Goal: Information Seeking & Learning: Learn about a topic

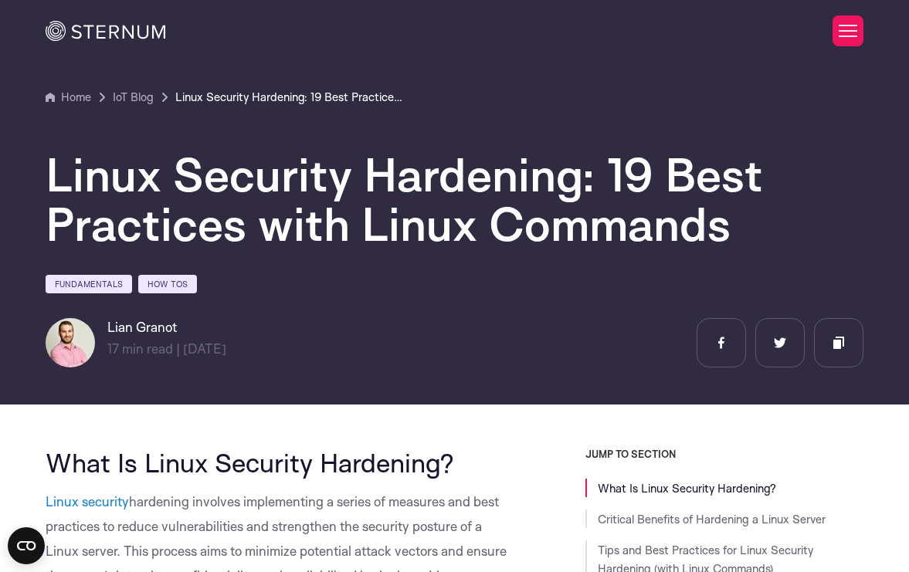
click at [904, 215] on section "Home IoT Blog" at bounding box center [454, 196] width 909 height 415
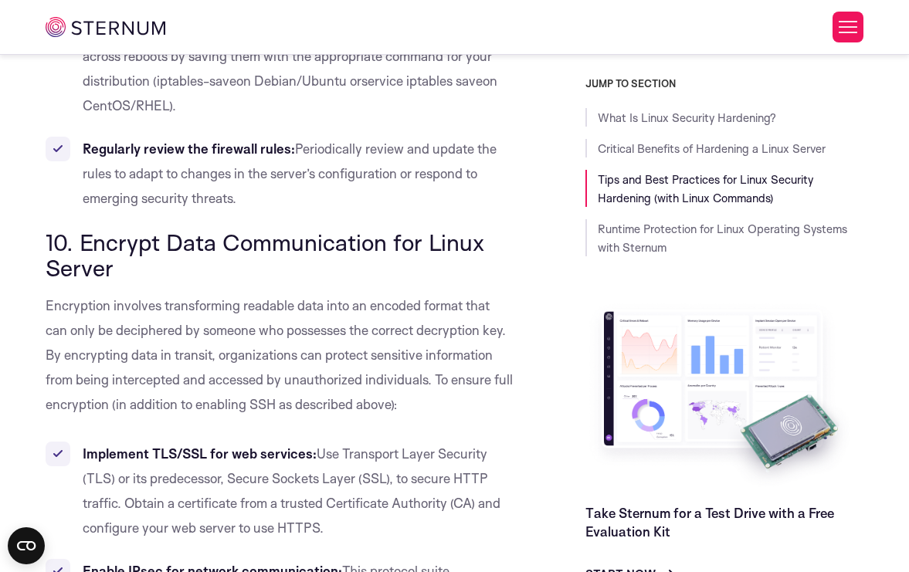
scroll to position [10698, 0]
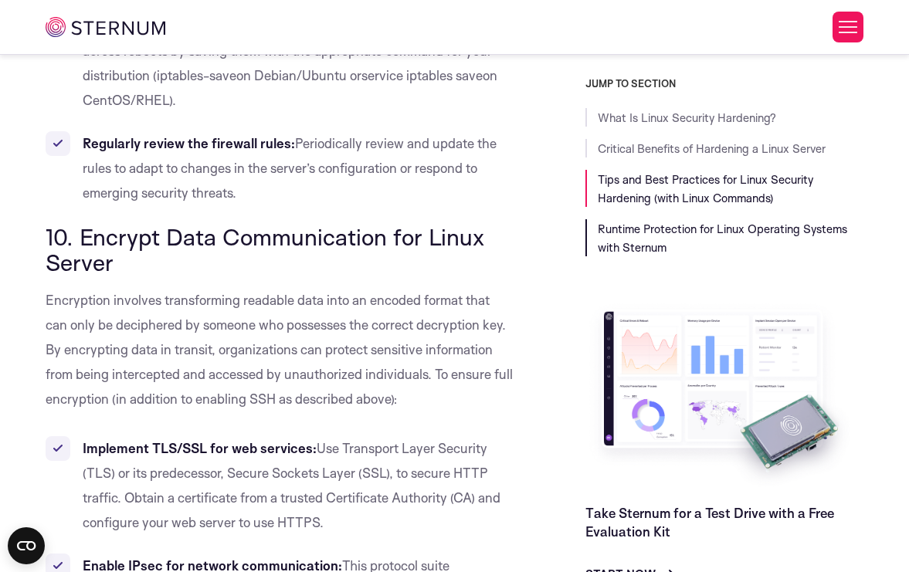
click at [614, 252] on link "Runtime Protection for Linux Operating Systems with Sternum" at bounding box center [722, 238] width 249 height 33
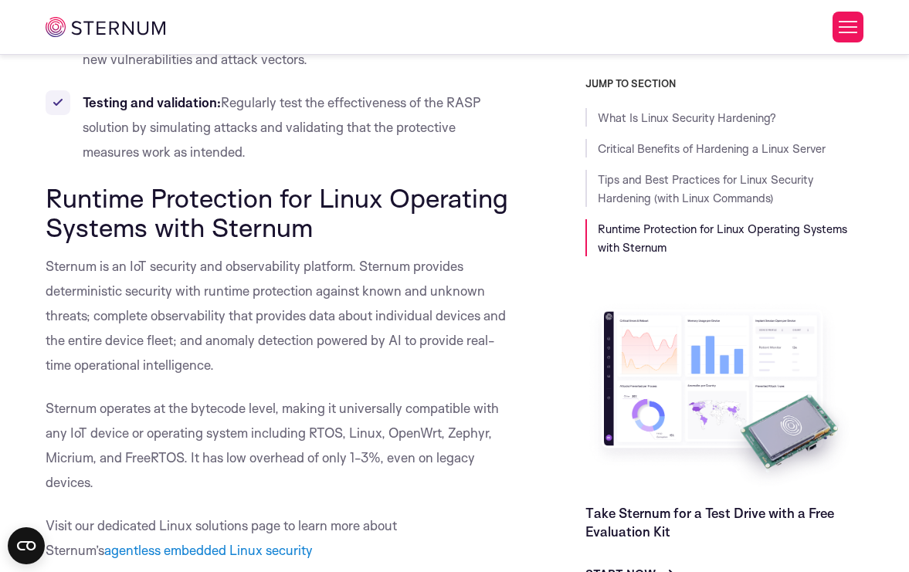
scroll to position [19322, 0]
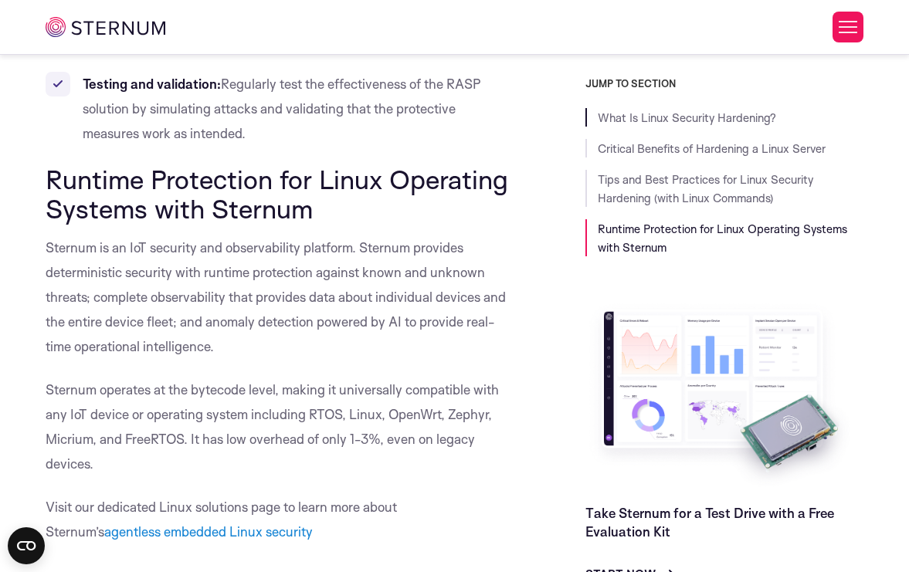
click at [655, 108] on li "What Is Linux Security Hardening?" at bounding box center [724, 117] width 278 height 19
click at [654, 110] on link "What Is Linux Security Hardening?" at bounding box center [687, 117] width 178 height 15
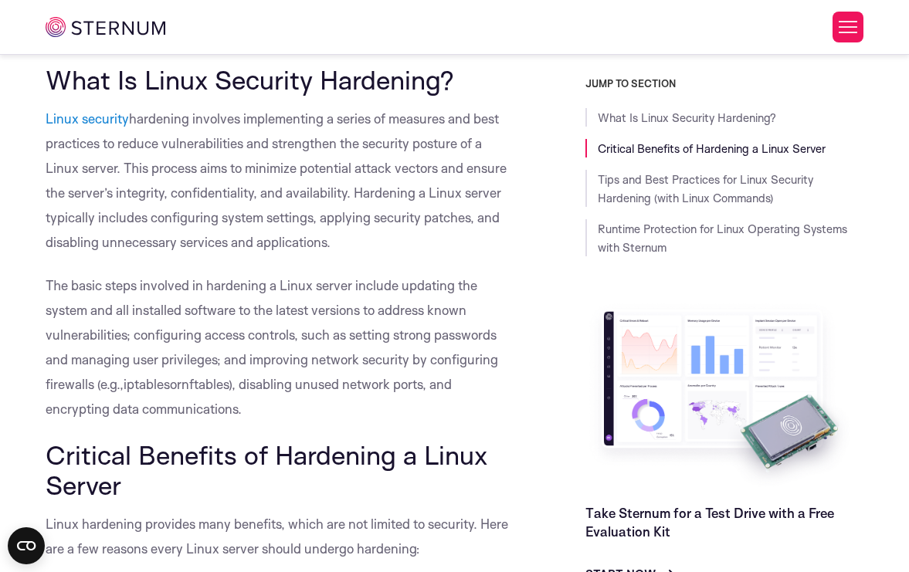
scroll to position [337, 0]
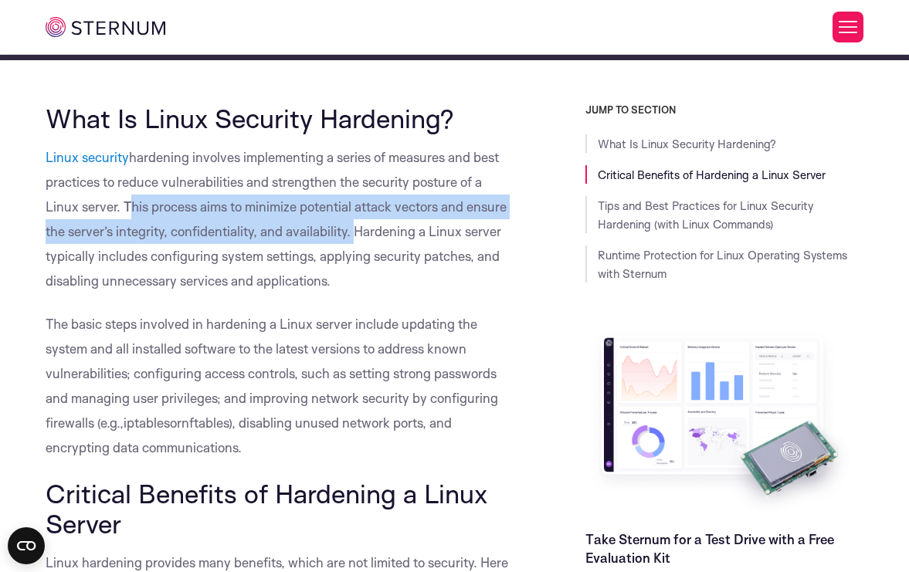
drag, startPoint x: 124, startPoint y: 206, endPoint x: 348, endPoint y: 229, distance: 225.9
click at [348, 229] on span "hardening involves implementing a series of measures and best practices to redu…" at bounding box center [276, 219] width 461 height 140
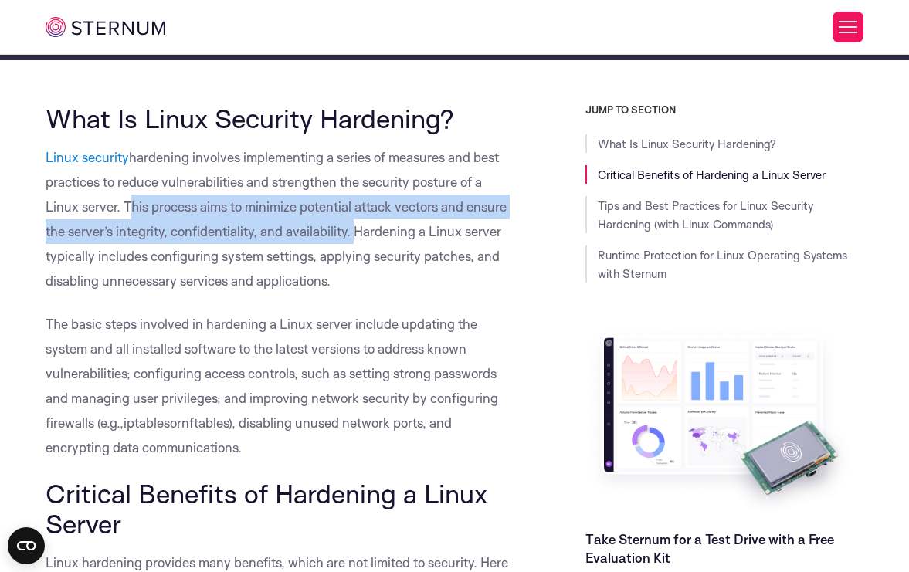
drag, startPoint x: 124, startPoint y: 208, endPoint x: 348, endPoint y: 231, distance: 225.9
click at [348, 231] on span "hardening involves implementing a series of measures and best practices to redu…" at bounding box center [276, 219] width 461 height 140
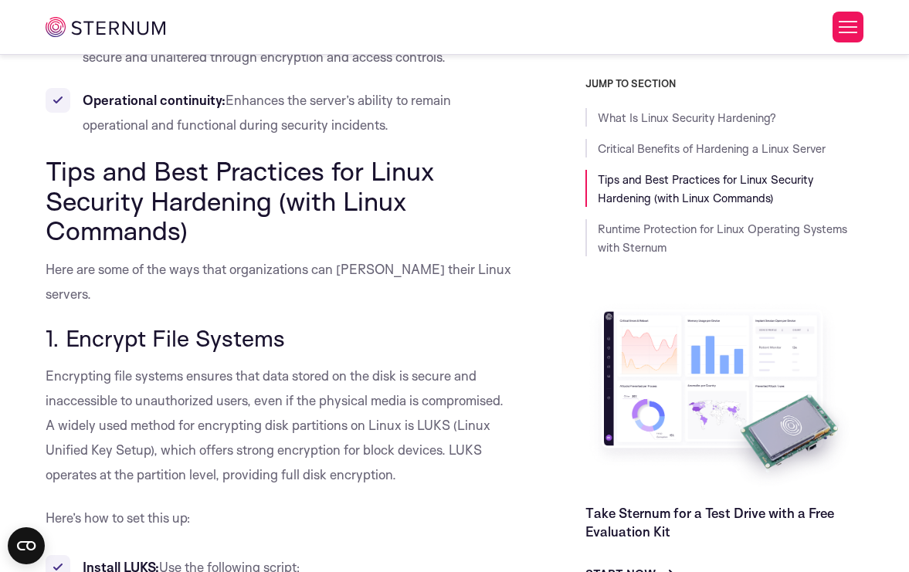
scroll to position [1257, 0]
click at [669, 232] on link "Runtime Protection for Linux Operating Systems with Sternum" at bounding box center [722, 238] width 249 height 33
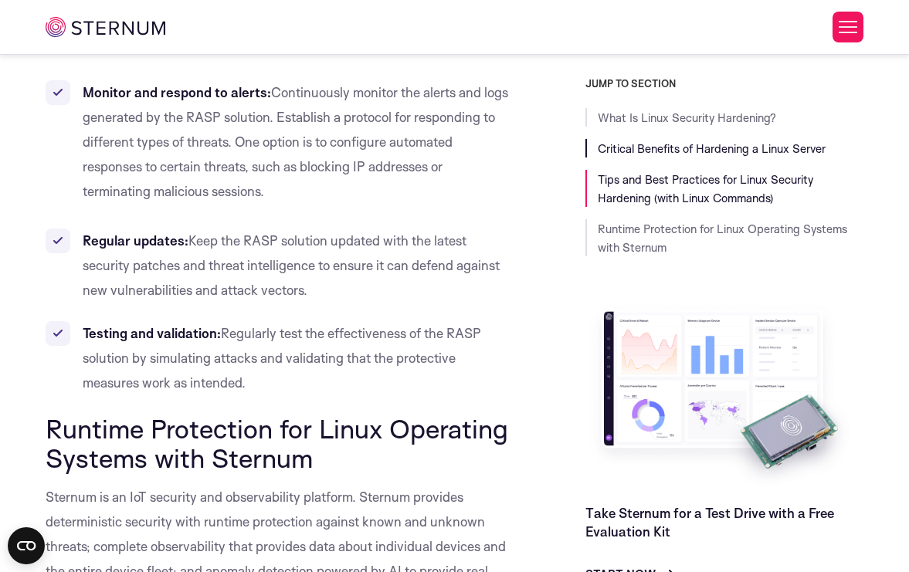
click at [664, 153] on link "Critical Benefits of Hardening a Linux Server" at bounding box center [712, 148] width 228 height 15
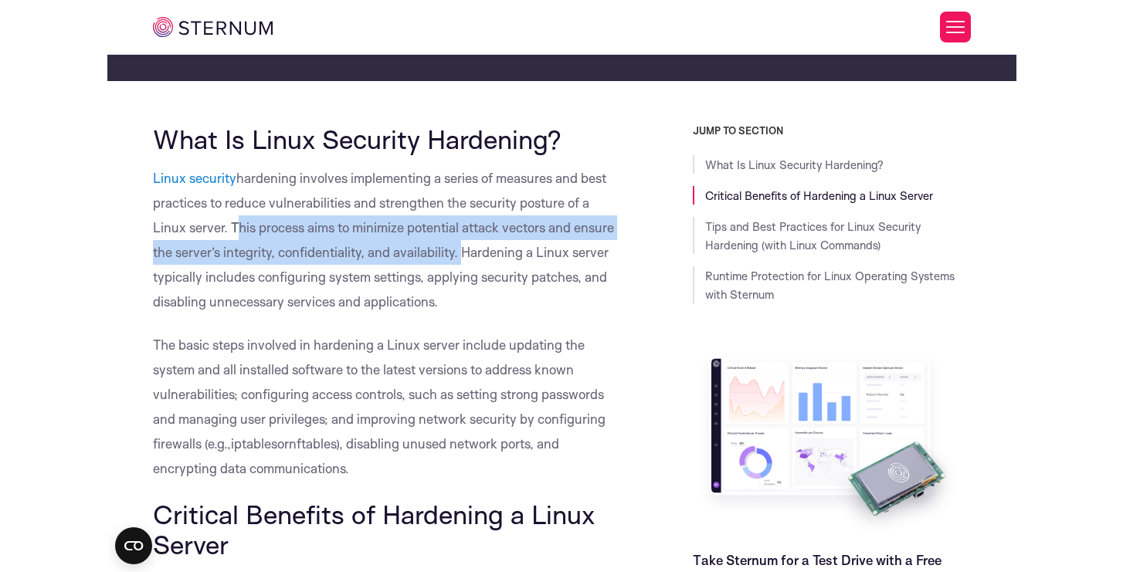
scroll to position [313, 0]
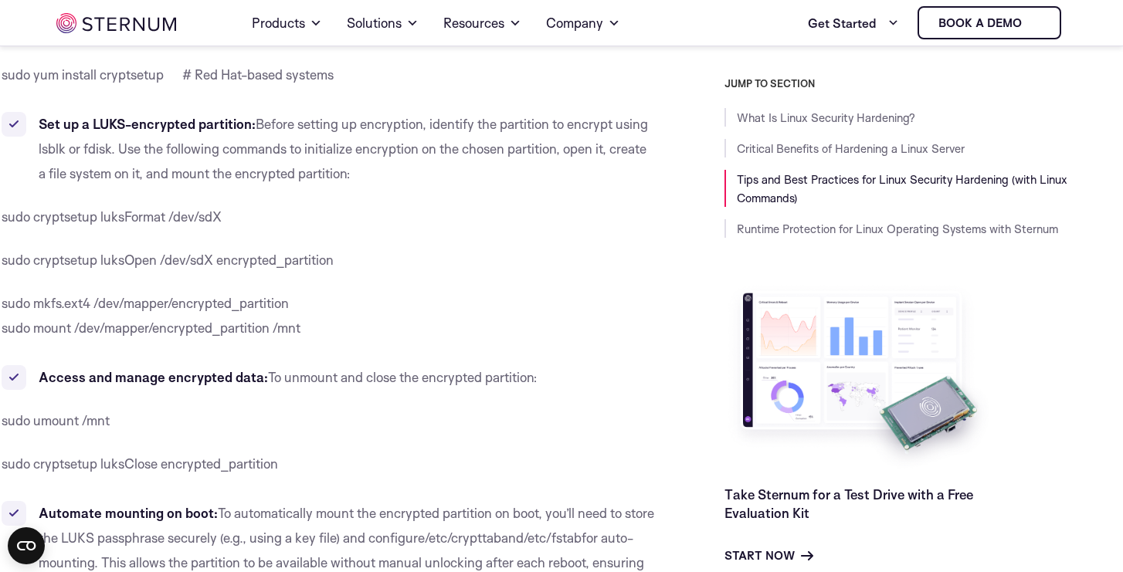
scroll to position [601, 0]
